Goal: Find contact information: Find contact information

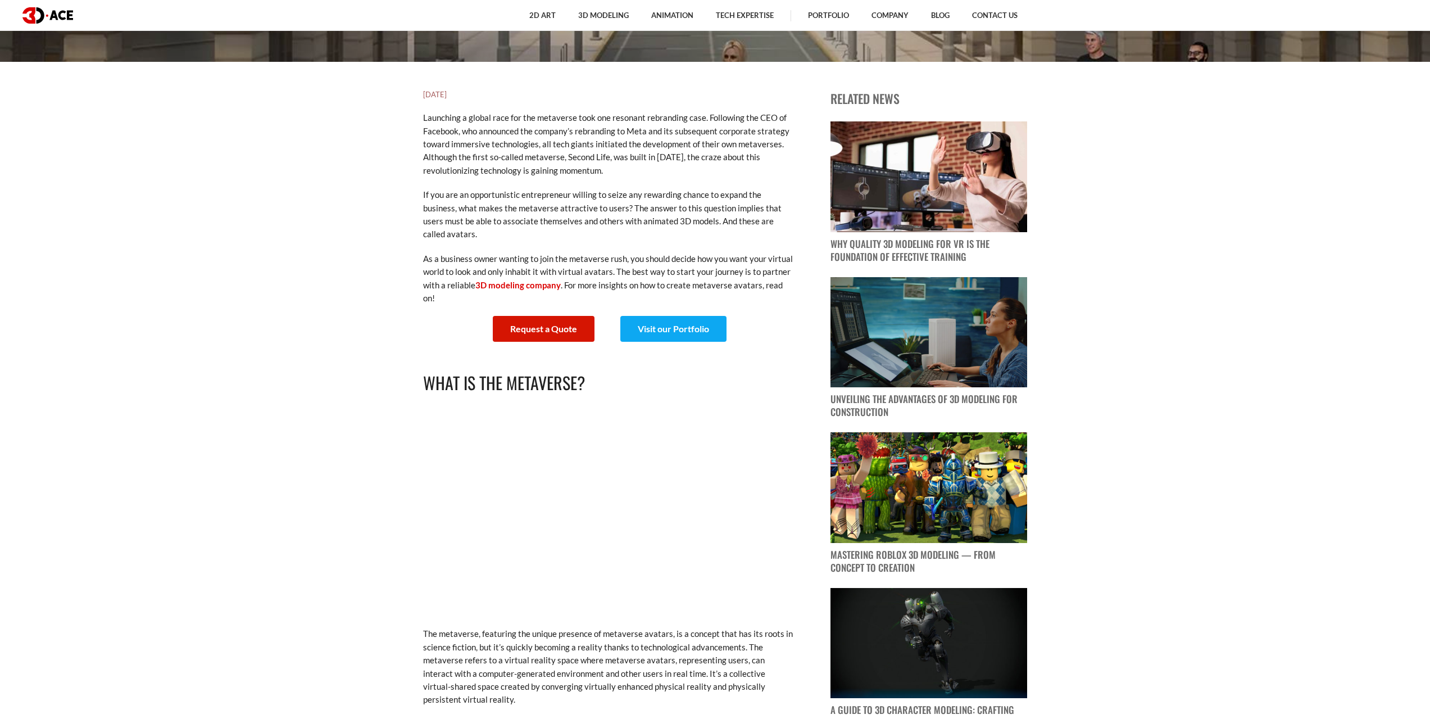
scroll to position [488, 0]
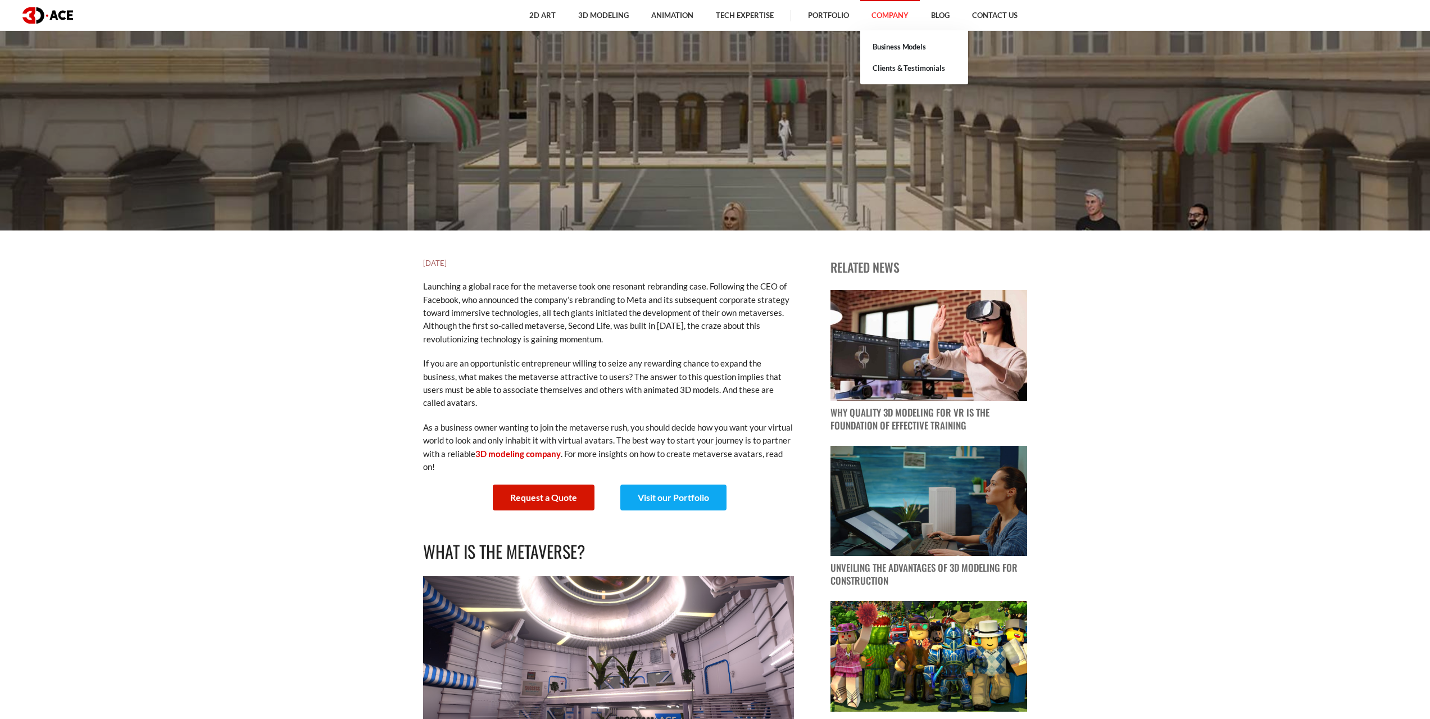
click at [879, 13] on link "Company" at bounding box center [890, 15] width 60 height 31
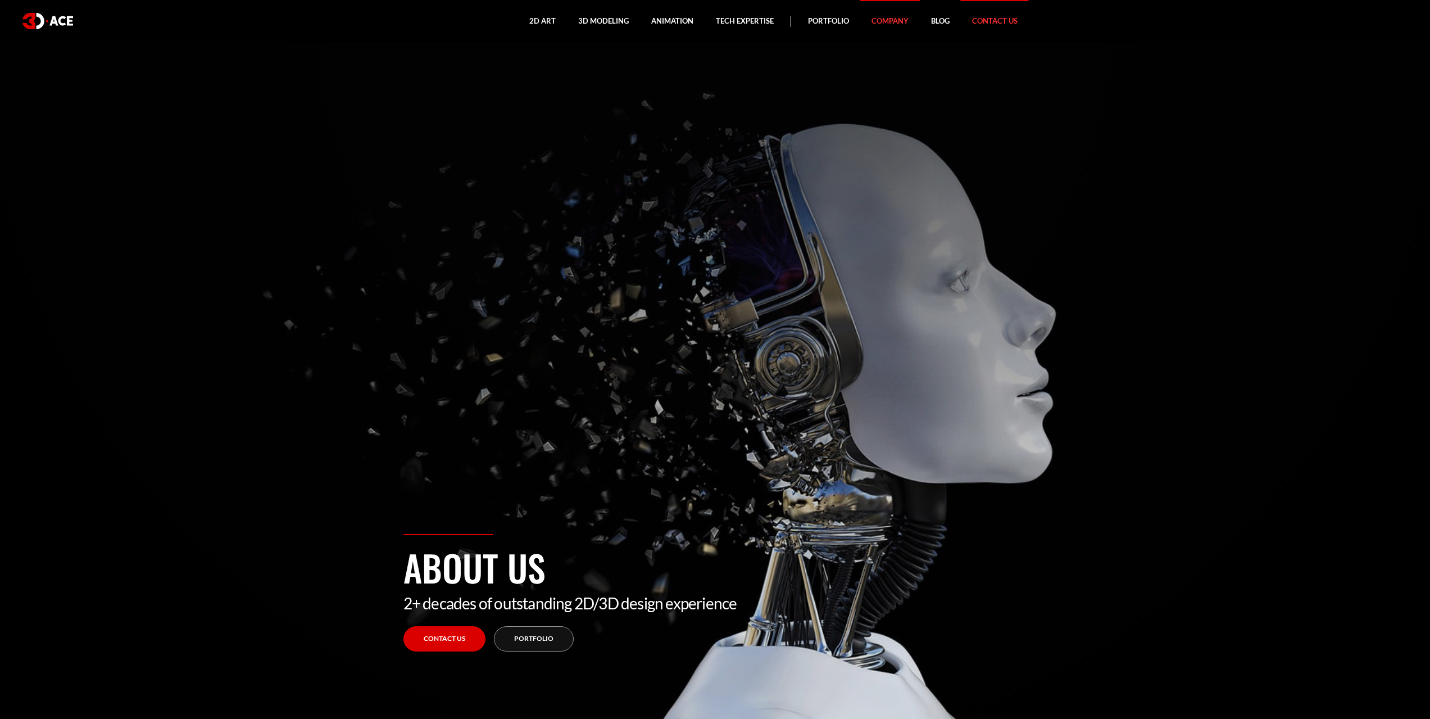
click at [961, 19] on link "Contact Us" at bounding box center [995, 21] width 68 height 42
